Goal: Communication & Community: Answer question/provide support

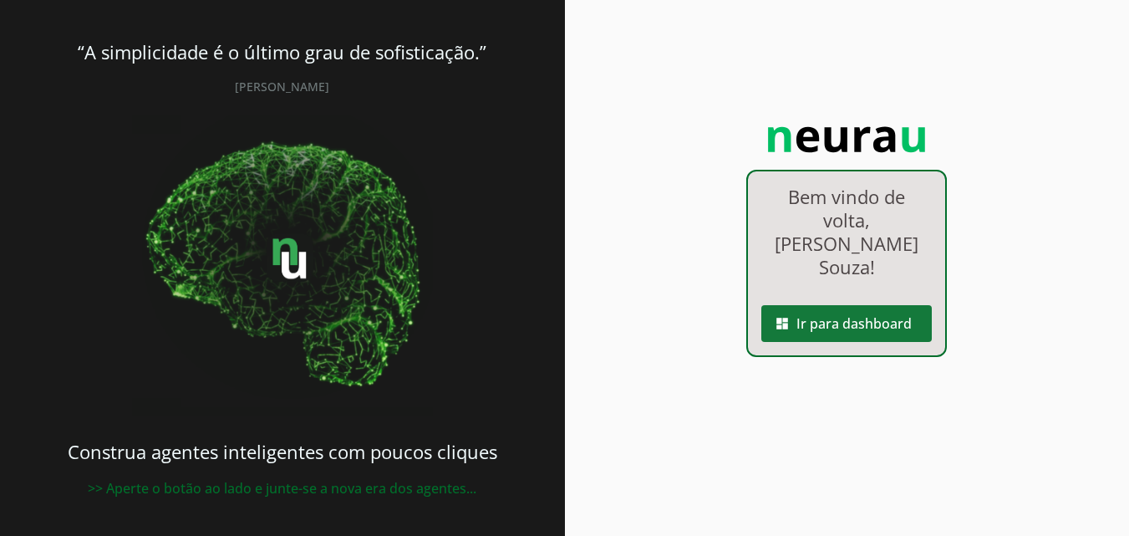
click at [892, 303] on span at bounding box center [846, 323] width 170 height 40
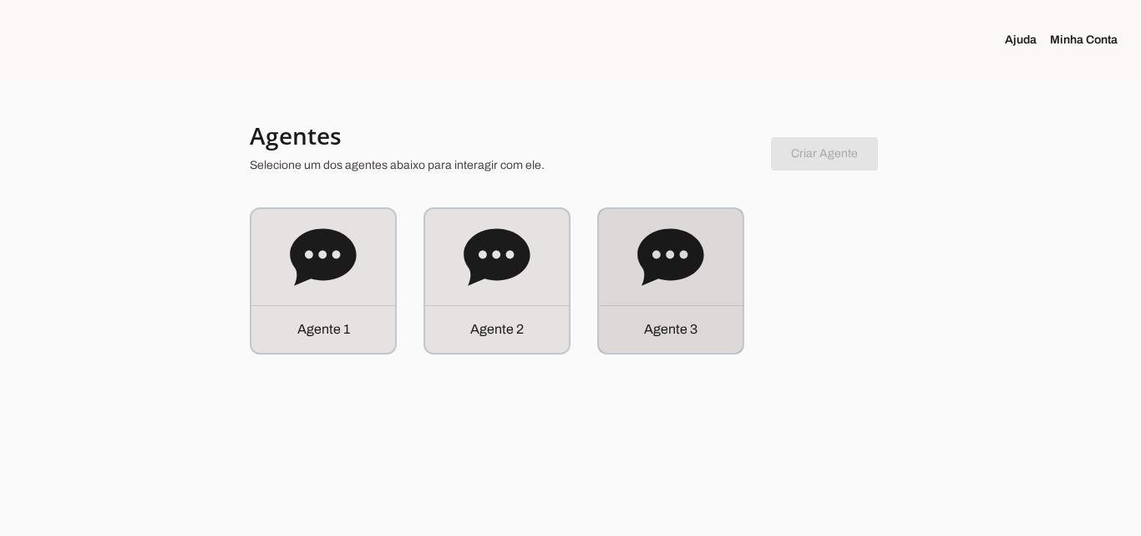
click at [607, 299] on div "Agente 3" at bounding box center [671, 281] width 144 height 144
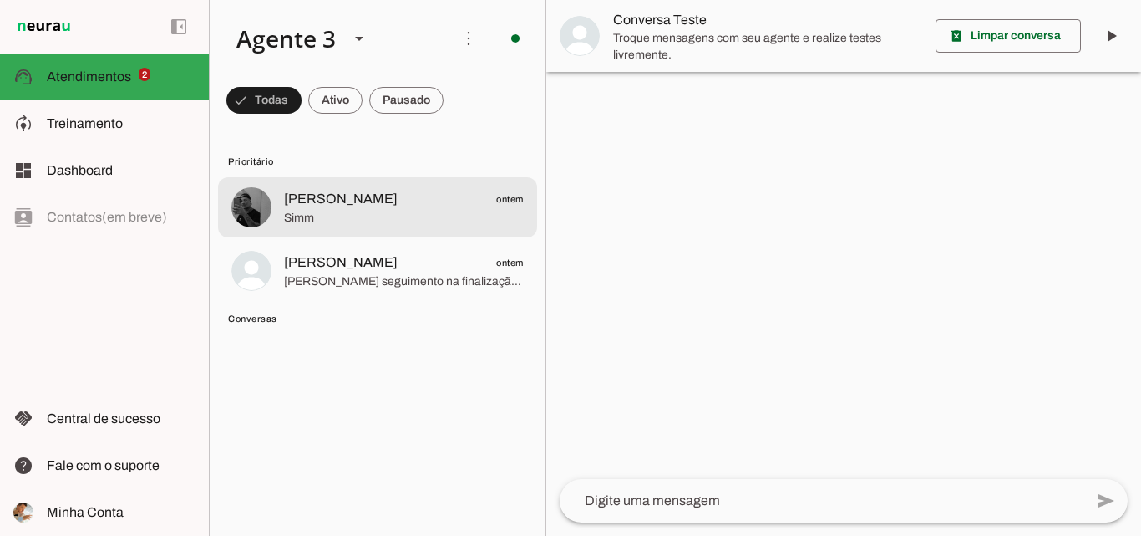
click at [342, 207] on span "[PERSON_NAME]" at bounding box center [341, 199] width 114 height 20
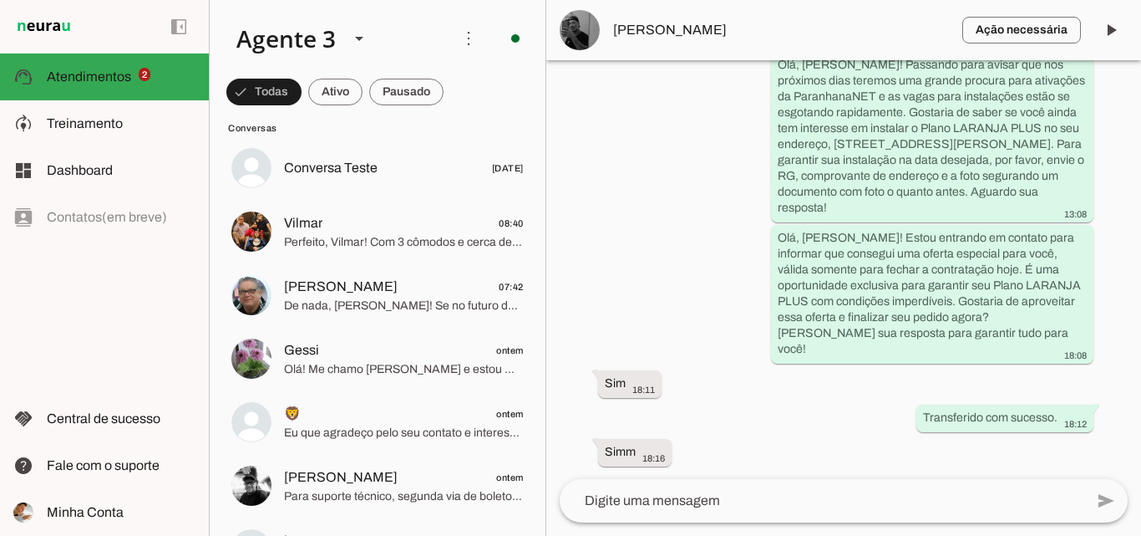
scroll to position [167, 0]
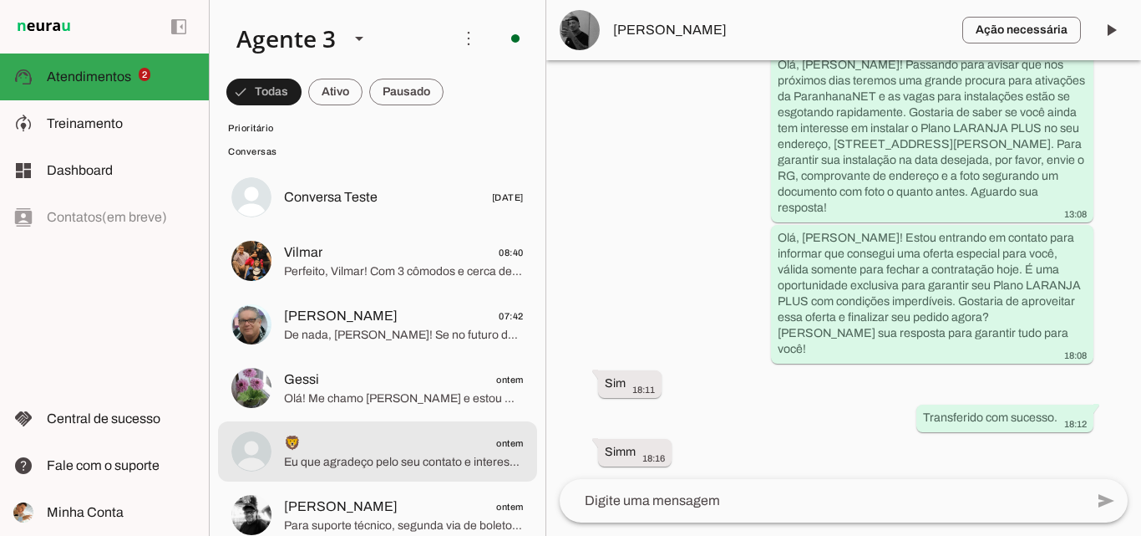
click at [482, 439] on span "🦁 ontem" at bounding box center [404, 443] width 240 height 21
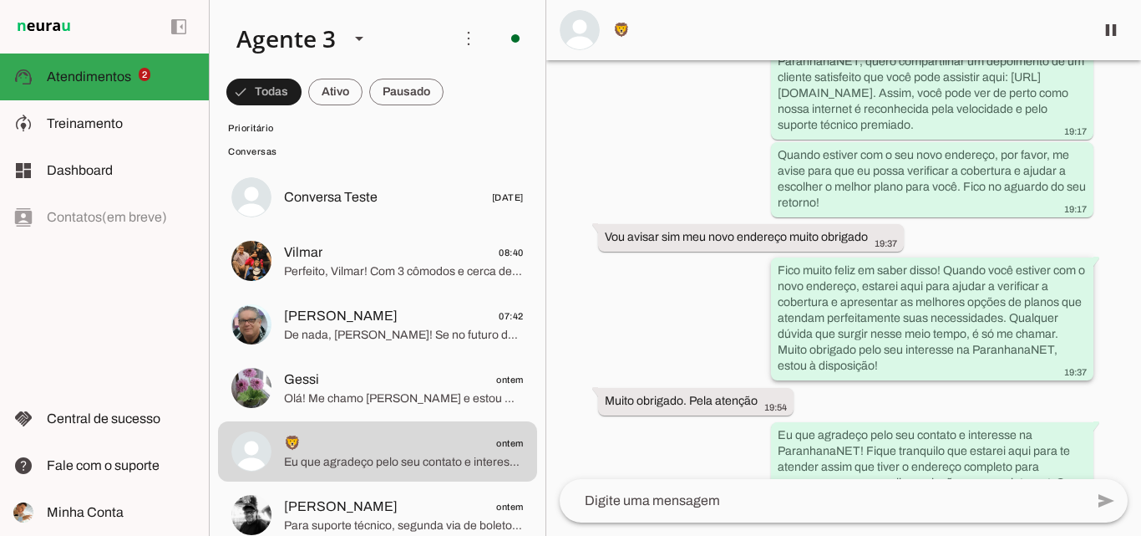
scroll to position [1483, 0]
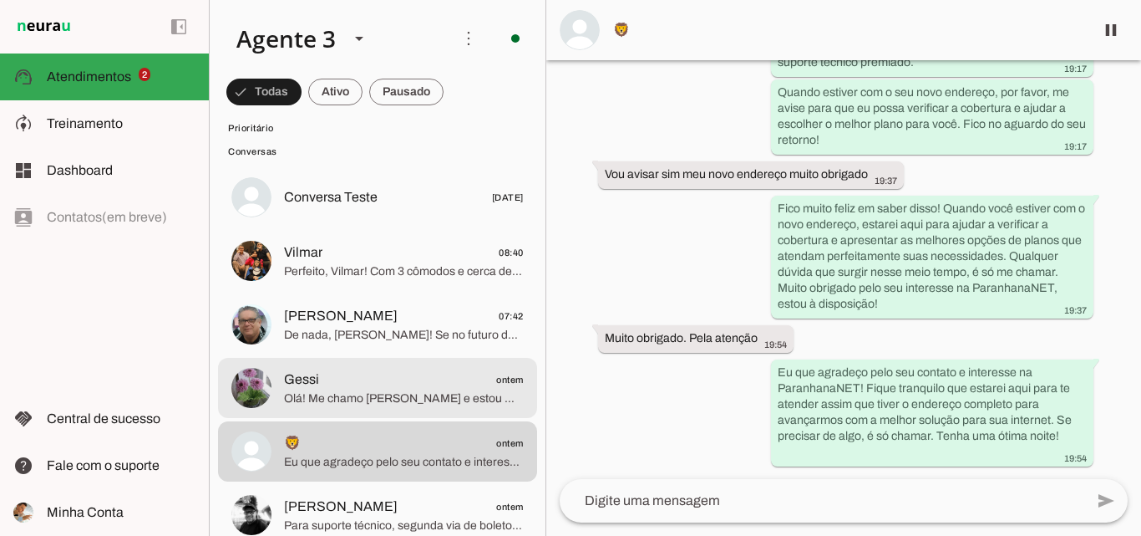
click at [450, 385] on span "Gessi ontem" at bounding box center [404, 379] width 240 height 21
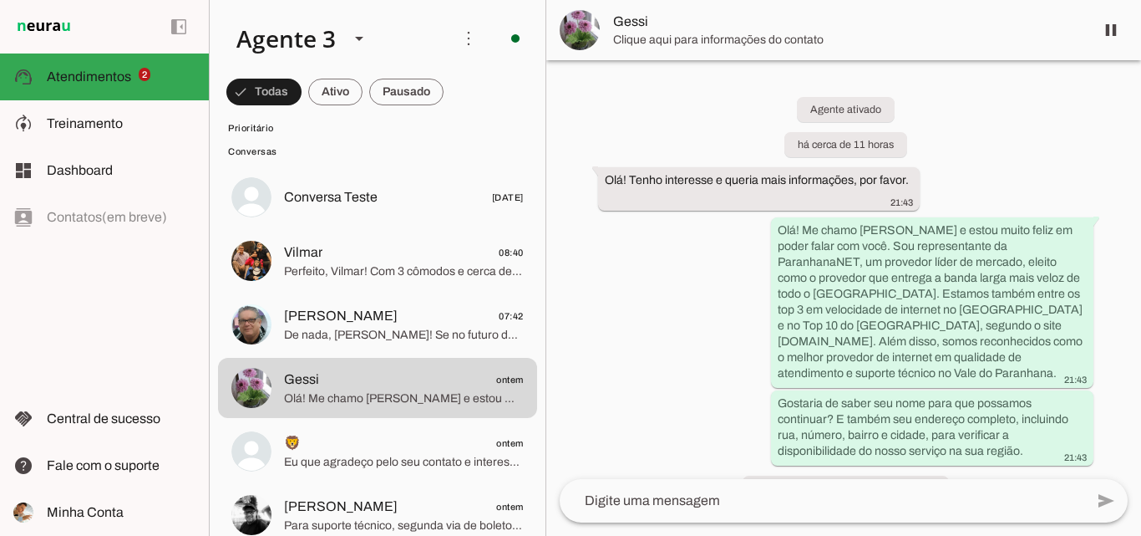
scroll to position [38, 0]
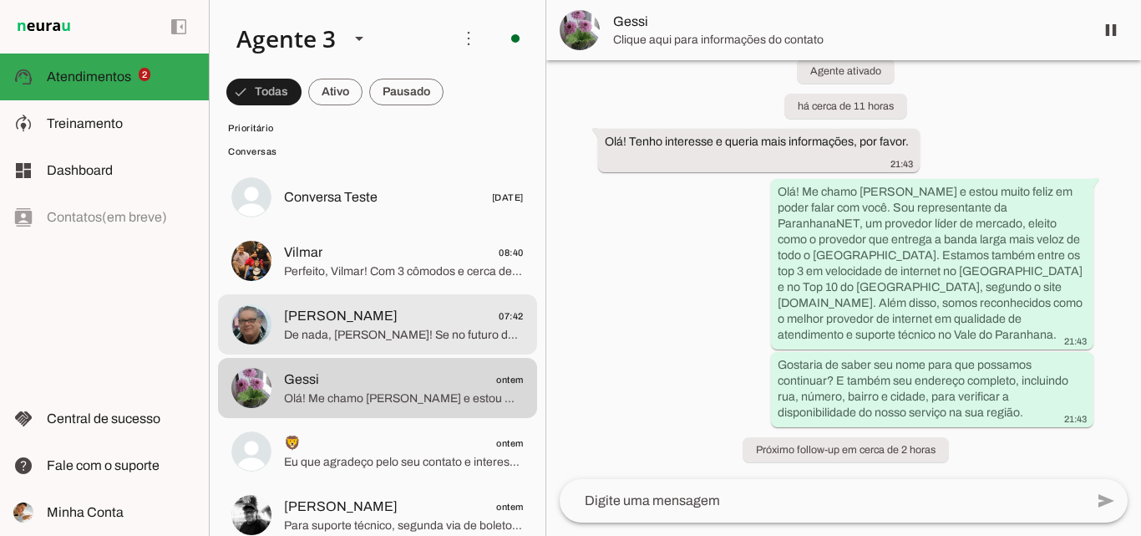
click at [466, 313] on span "[PERSON_NAME] 07:42" at bounding box center [404, 316] width 240 height 21
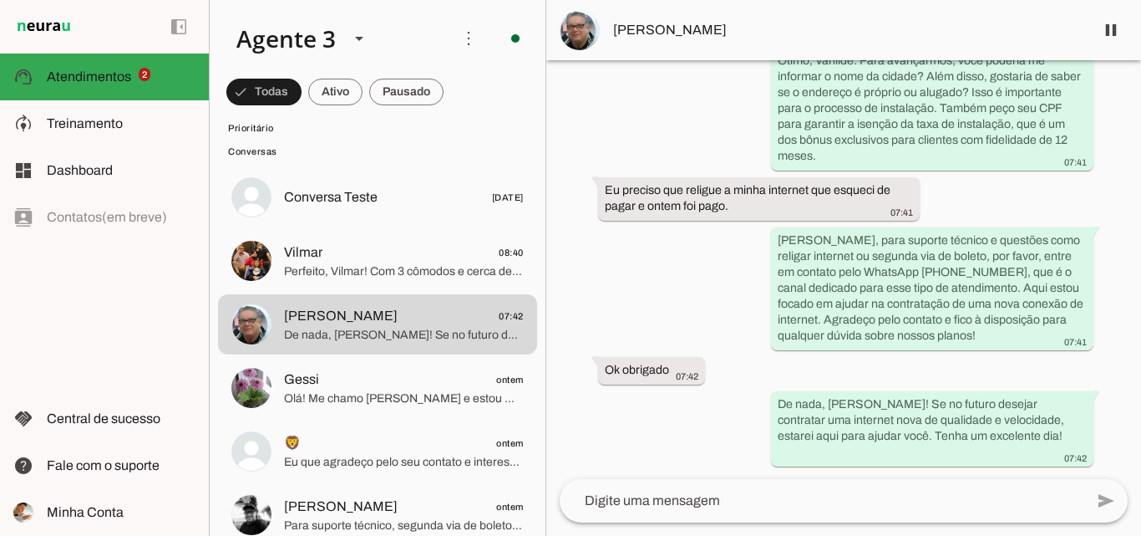
scroll to position [5430, 0]
click at [1120, 33] on span at bounding box center [1111, 30] width 40 height 40
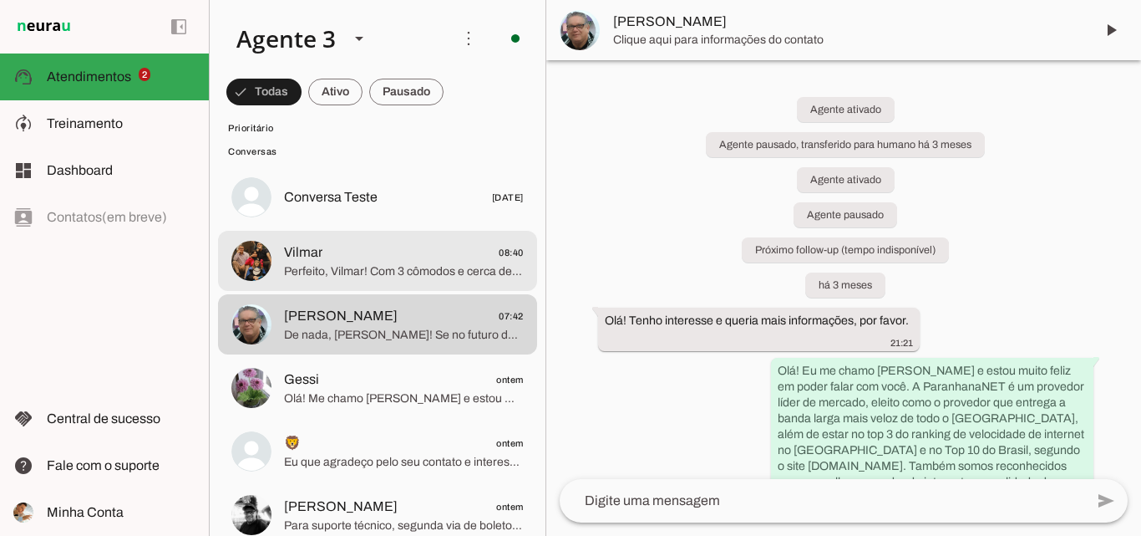
scroll to position [0, 0]
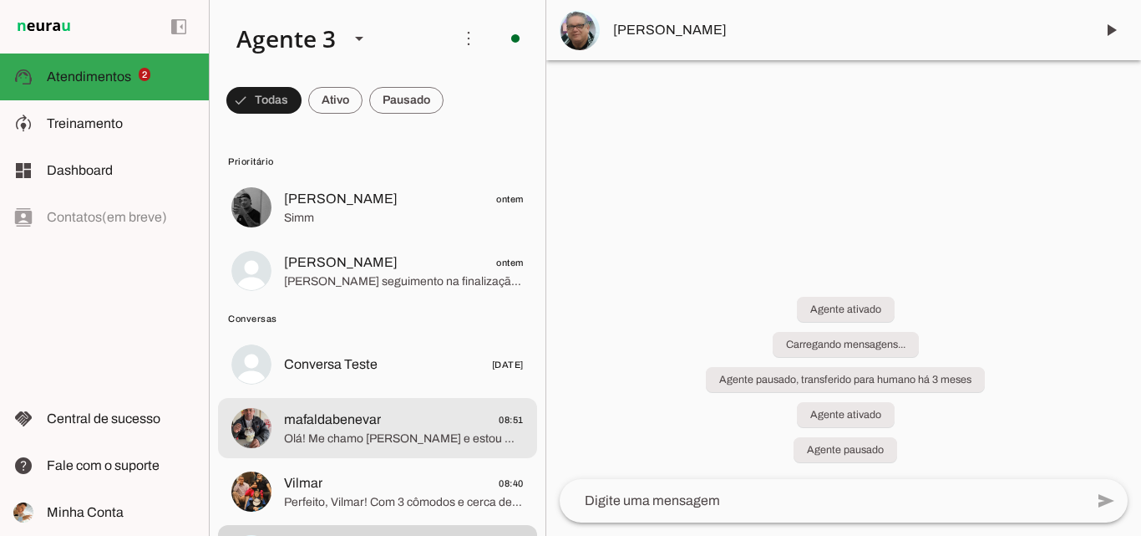
click at [417, 431] on span "Olá! Me chamo [PERSON_NAME] e estou muito feliz em ter a oportunidade de falar …" at bounding box center [404, 438] width 240 height 17
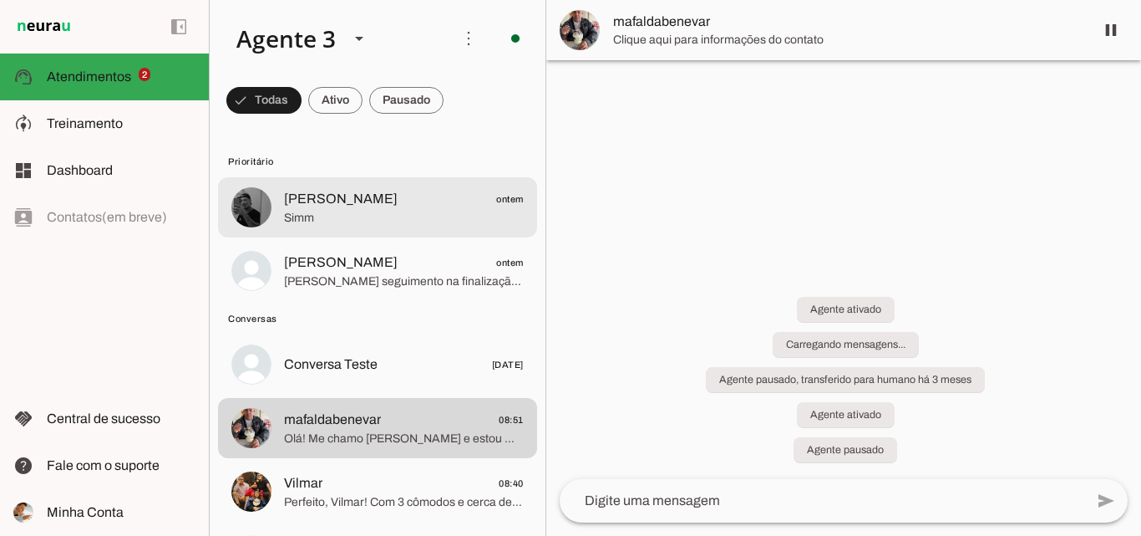
click at [410, 196] on span "[PERSON_NAME] ontem" at bounding box center [404, 199] width 240 height 21
